Goal: Navigation & Orientation: Find specific page/section

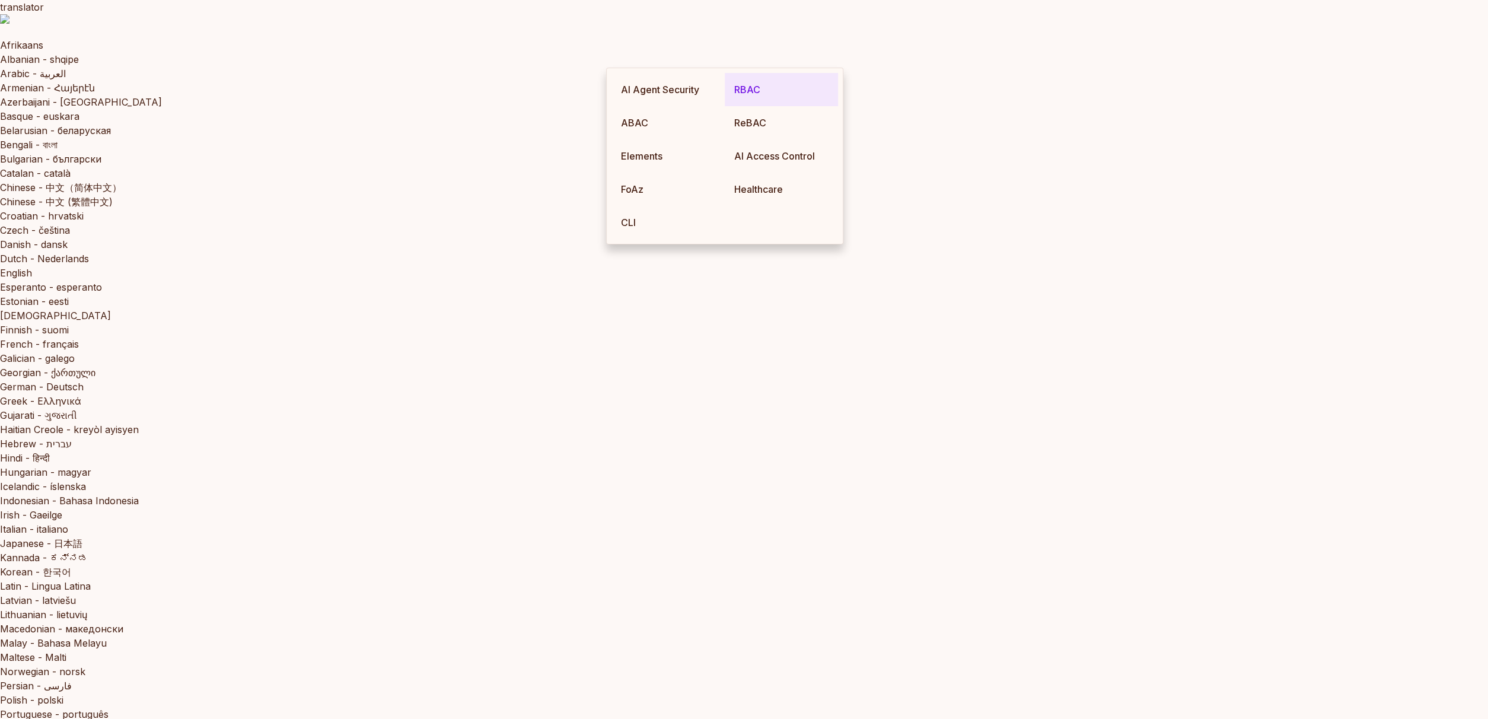
click at [740, 93] on link "RBAC" at bounding box center [781, 89] width 113 height 33
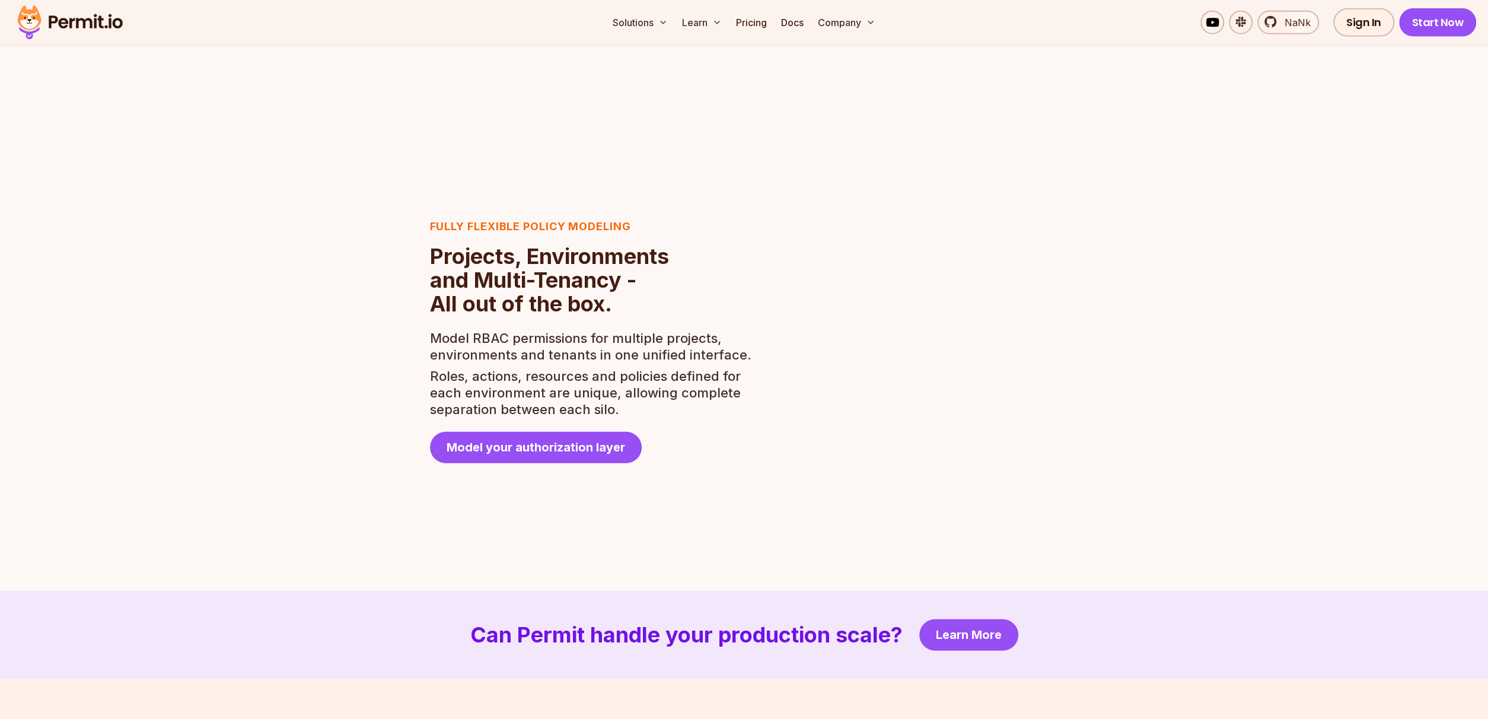
scroll to position [2871, 0]
